Goal: Task Accomplishment & Management: Use online tool/utility

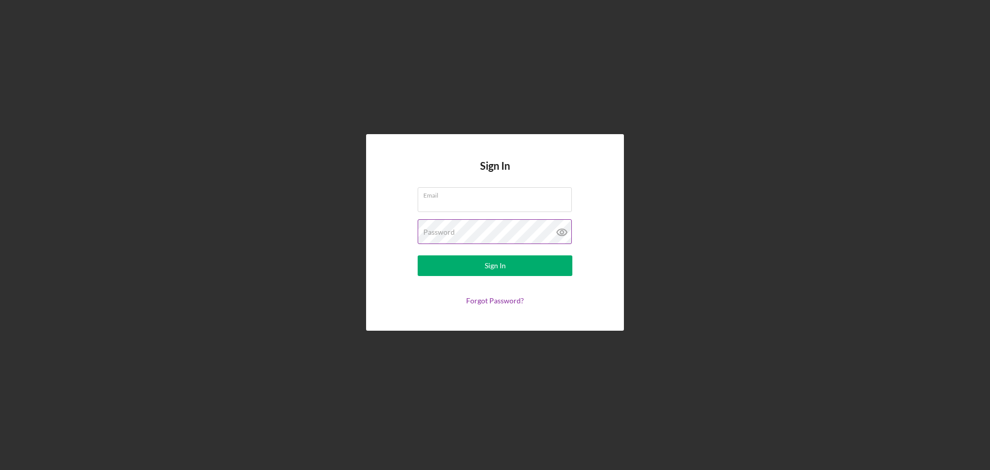
type input "[PERSON_NAME][EMAIL_ADDRESS][DOMAIN_NAME]"
click at [561, 233] on icon at bounding box center [561, 232] width 3 height 3
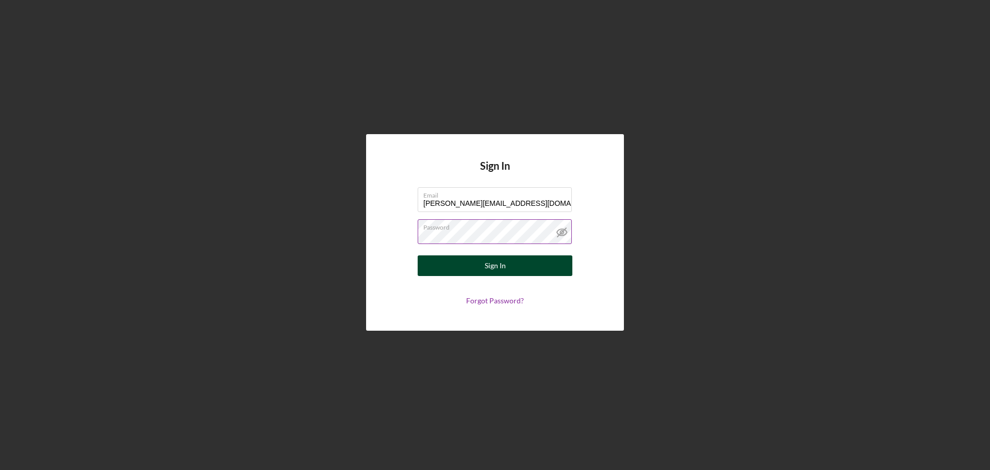
click at [496, 267] on div "Sign In" at bounding box center [495, 265] width 21 height 21
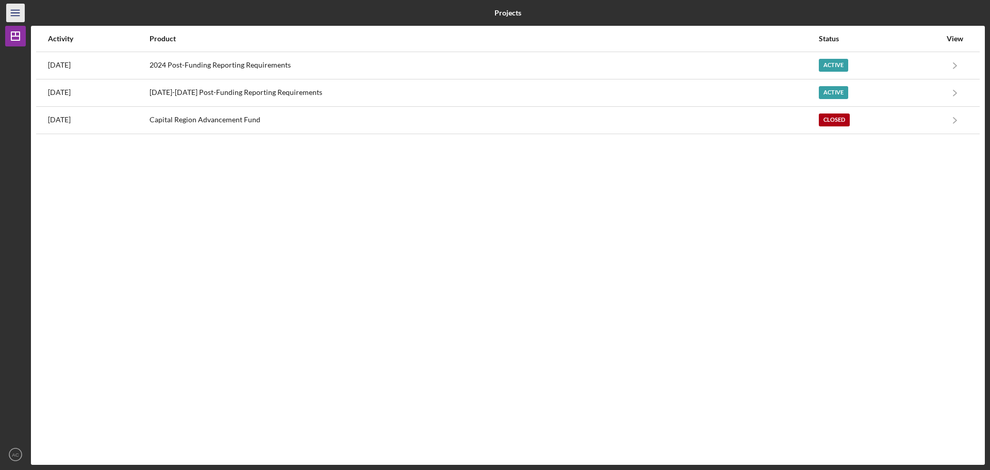
click at [14, 13] on line "button" at bounding box center [15, 13] width 8 height 0
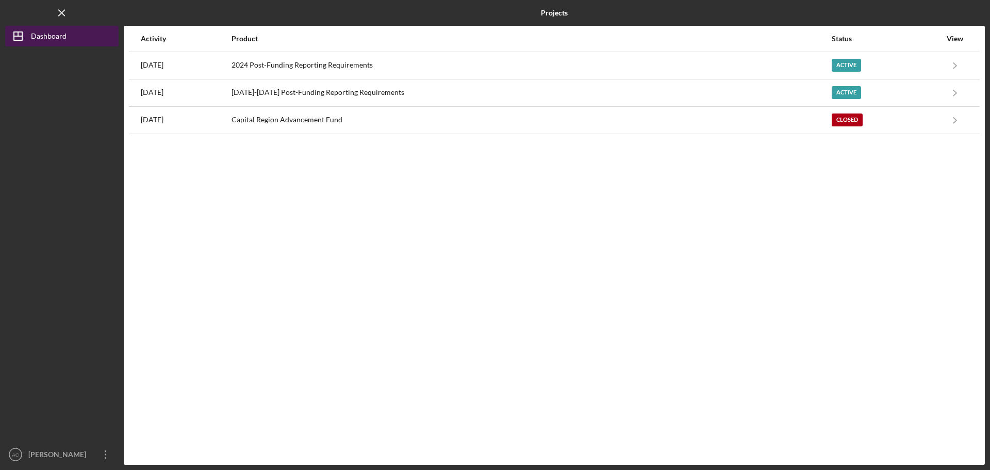
click at [42, 39] on div "Dashboard" at bounding box center [49, 37] width 36 height 23
click at [42, 34] on div "Dashboard" at bounding box center [49, 37] width 36 height 23
click at [62, 12] on icon "Icon/Menu Close" at bounding box center [62, 13] width 23 height 23
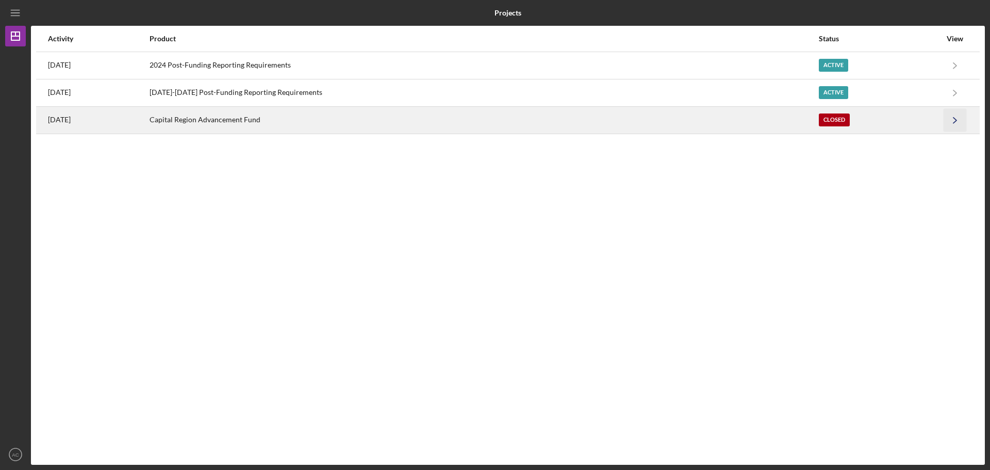
click at [954, 119] on icon "Icon/Navigate" at bounding box center [955, 119] width 23 height 23
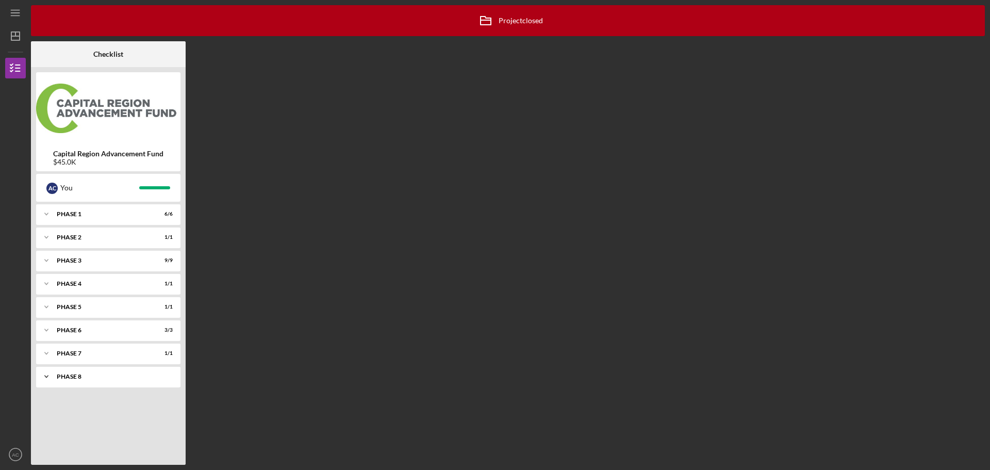
click at [88, 379] on div "Phase 8" at bounding box center [112, 376] width 111 height 6
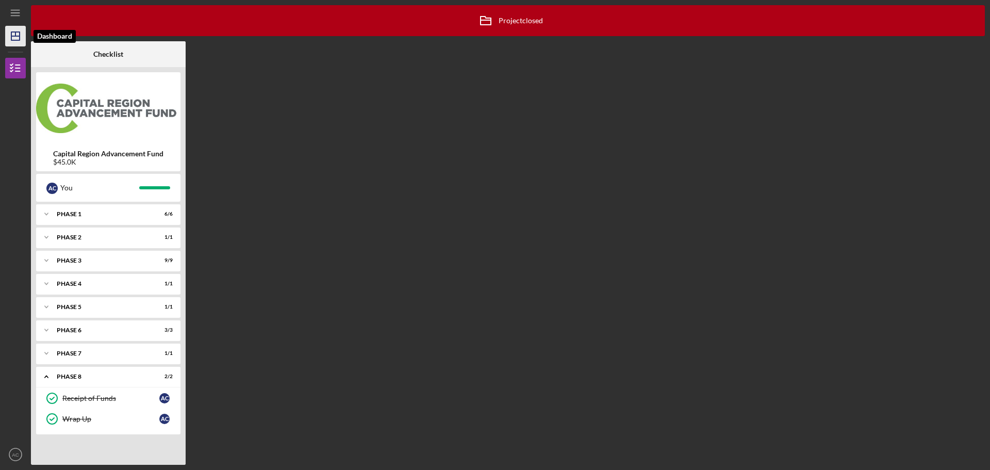
click at [18, 31] on icon "Icon/Dashboard" at bounding box center [16, 36] width 26 height 26
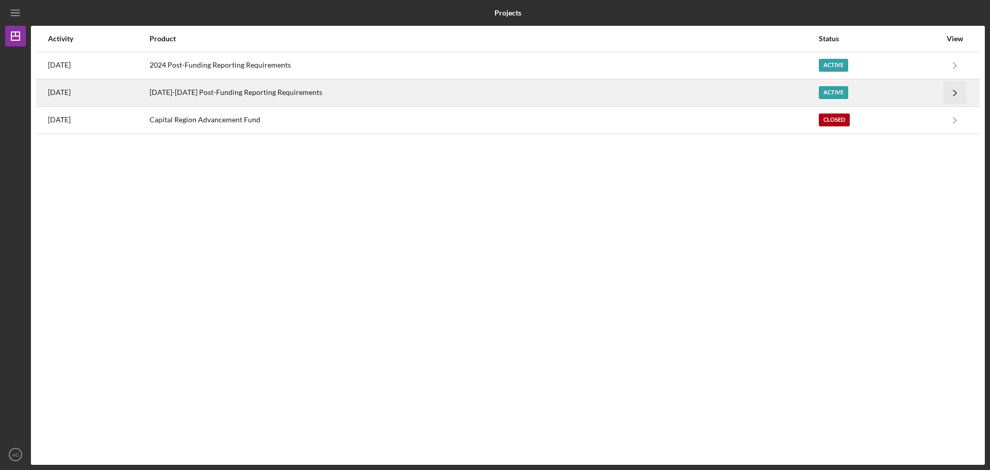
click at [955, 92] on icon "Icon/Navigate" at bounding box center [955, 92] width 23 height 23
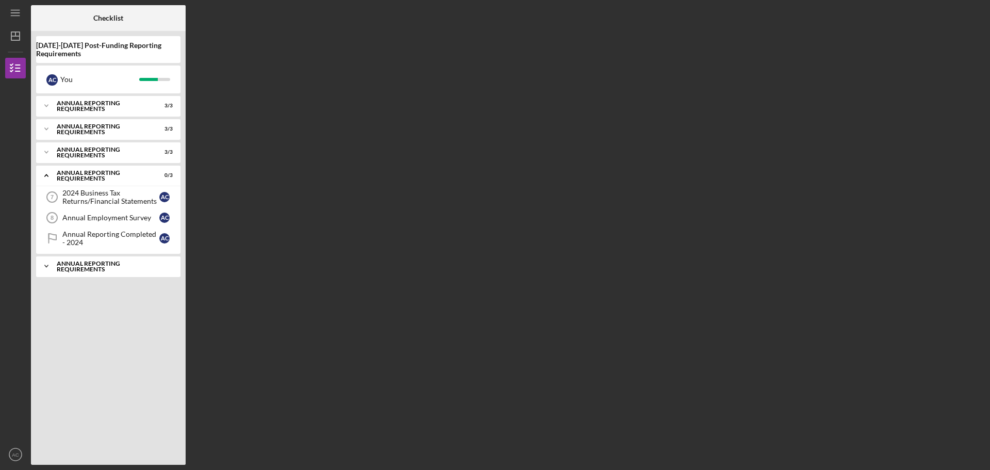
click at [43, 266] on icon "Icon/Expander" at bounding box center [46, 266] width 21 height 21
